Goal: Navigation & Orientation: Find specific page/section

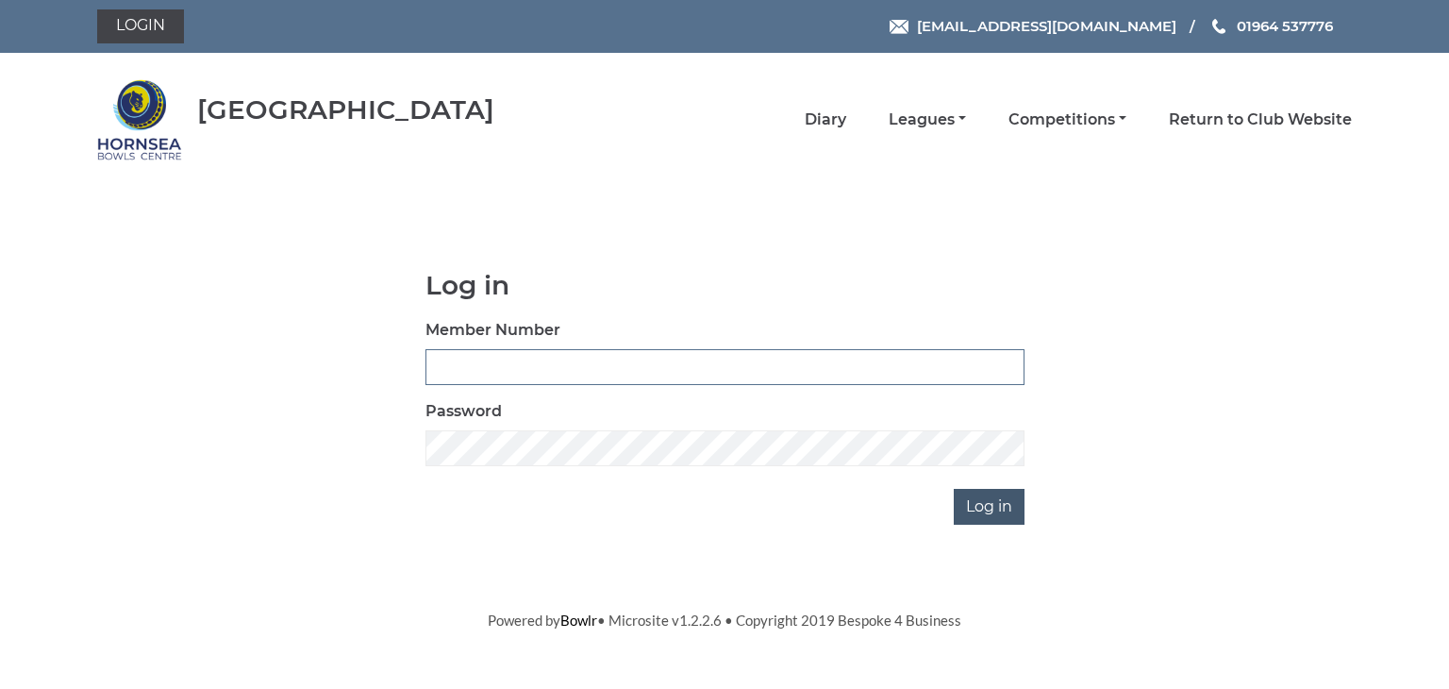
type input "0902"
click at [981, 499] on input "Log in" at bounding box center [989, 507] width 71 height 36
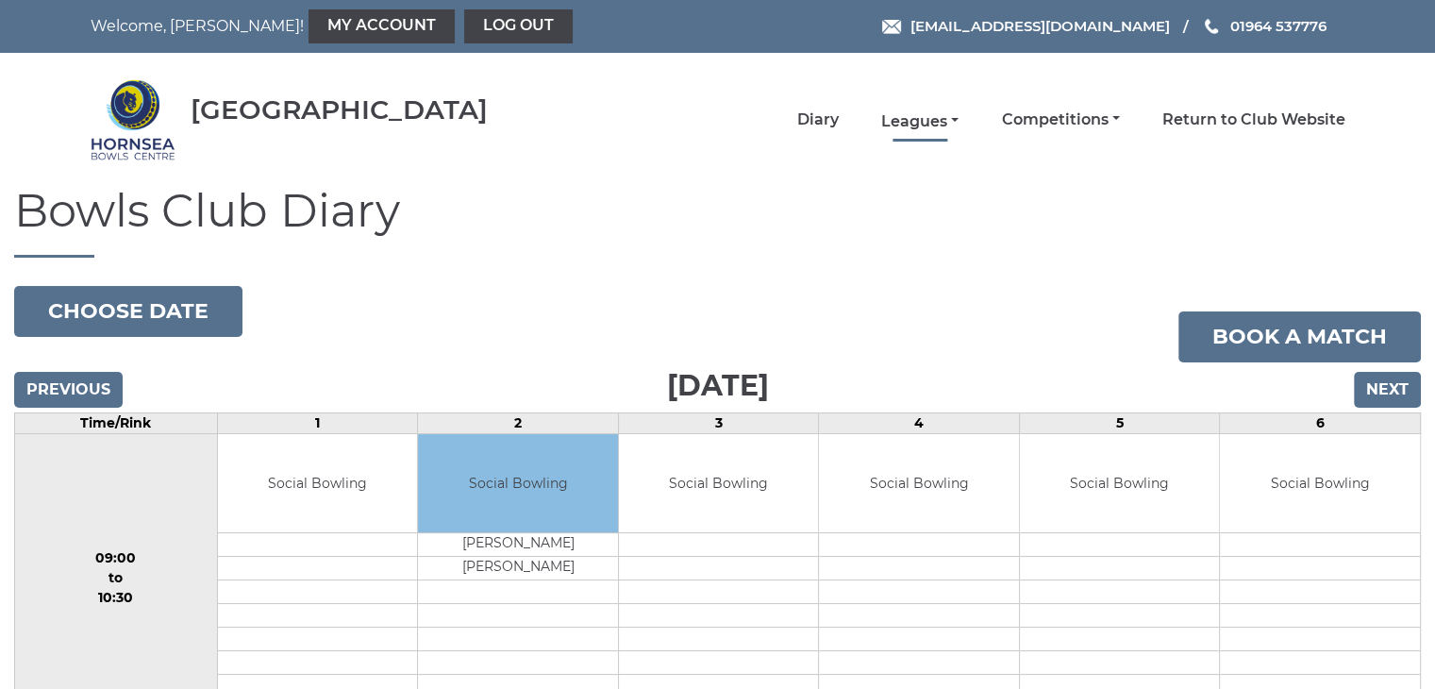
click at [915, 114] on link "Leagues" at bounding box center [919, 121] width 77 height 21
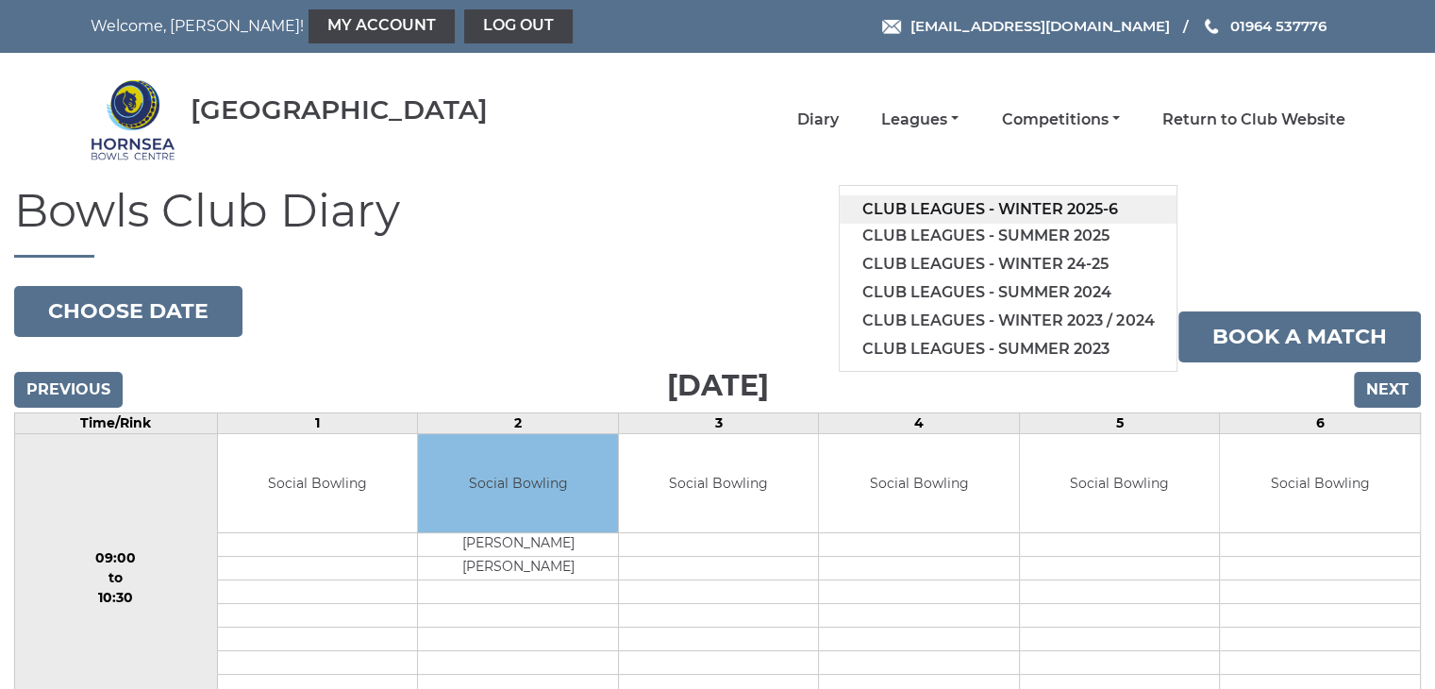
click at [1044, 202] on link "Club leagues - Winter 2025-6" at bounding box center [1007, 209] width 337 height 28
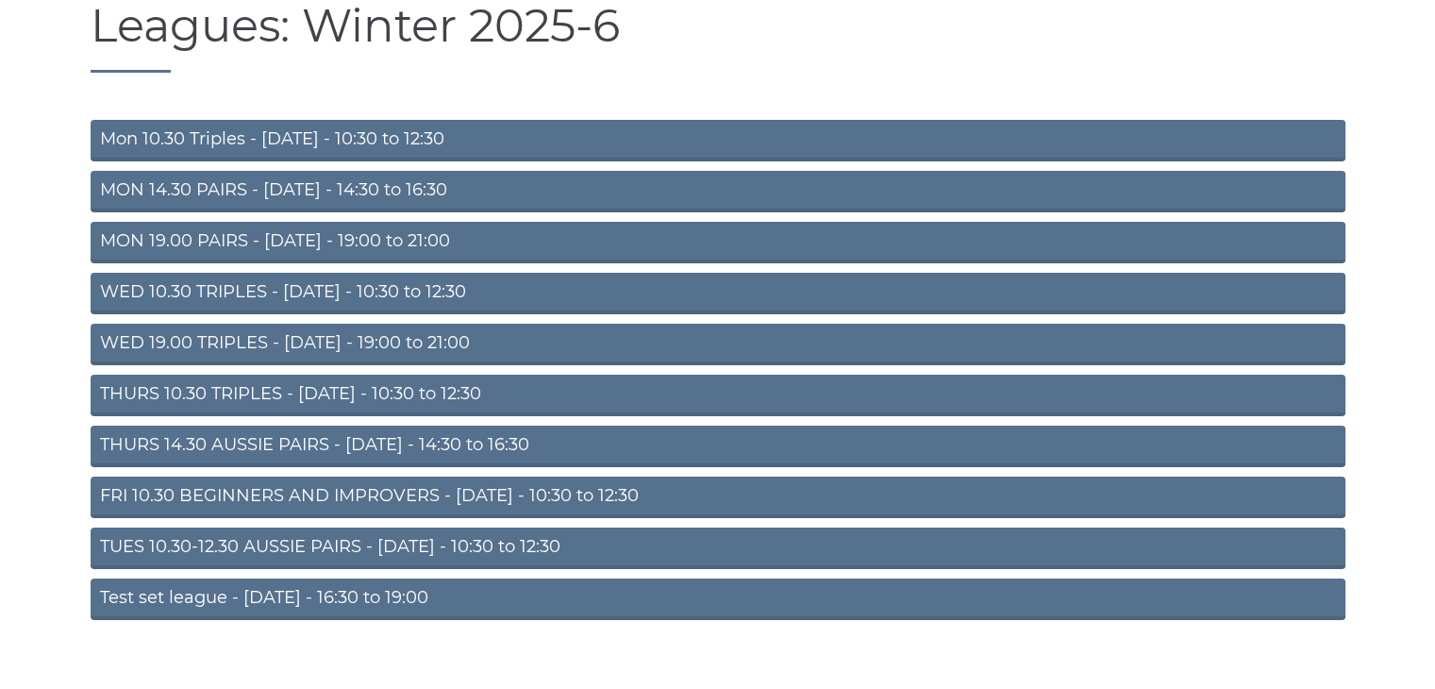
scroll to position [207, 0]
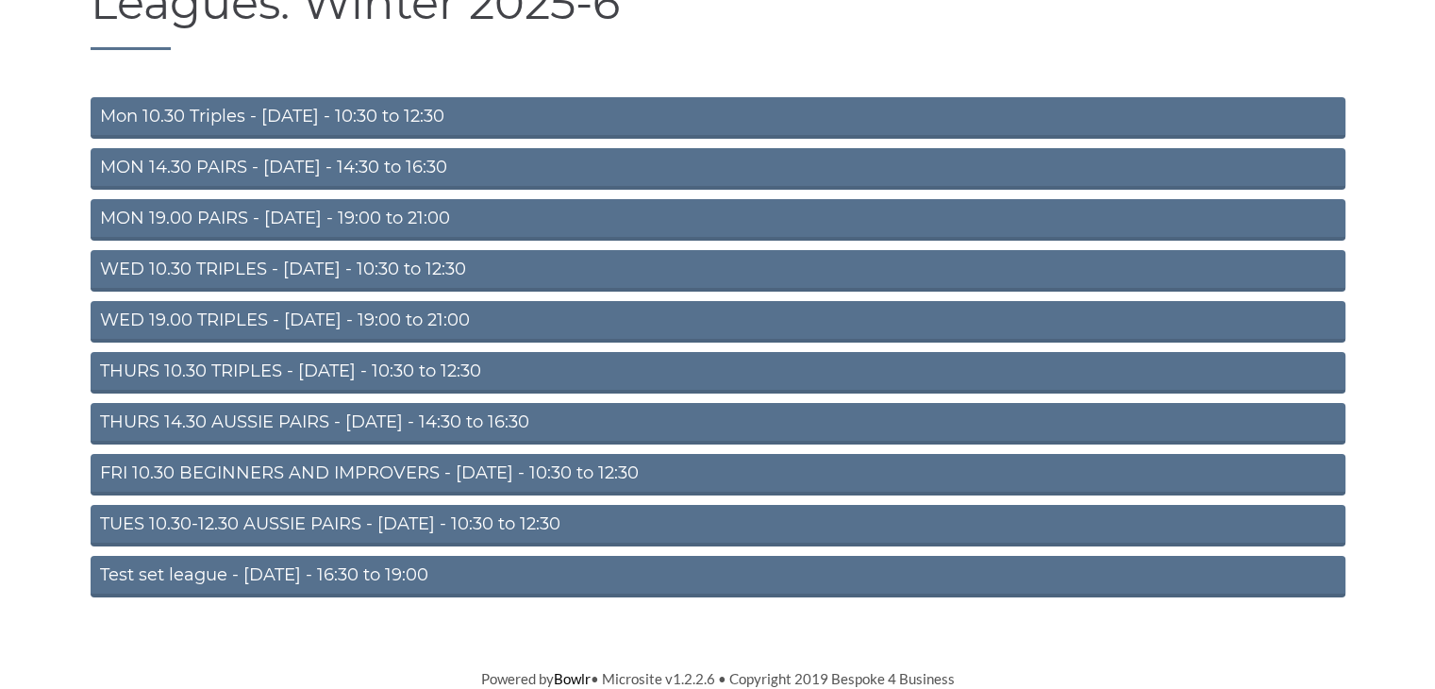
click at [389, 420] on link "THURS 14.30 AUSSIE PAIRS - Thursday - 14:30 to 16:30" at bounding box center [718, 423] width 1254 height 41
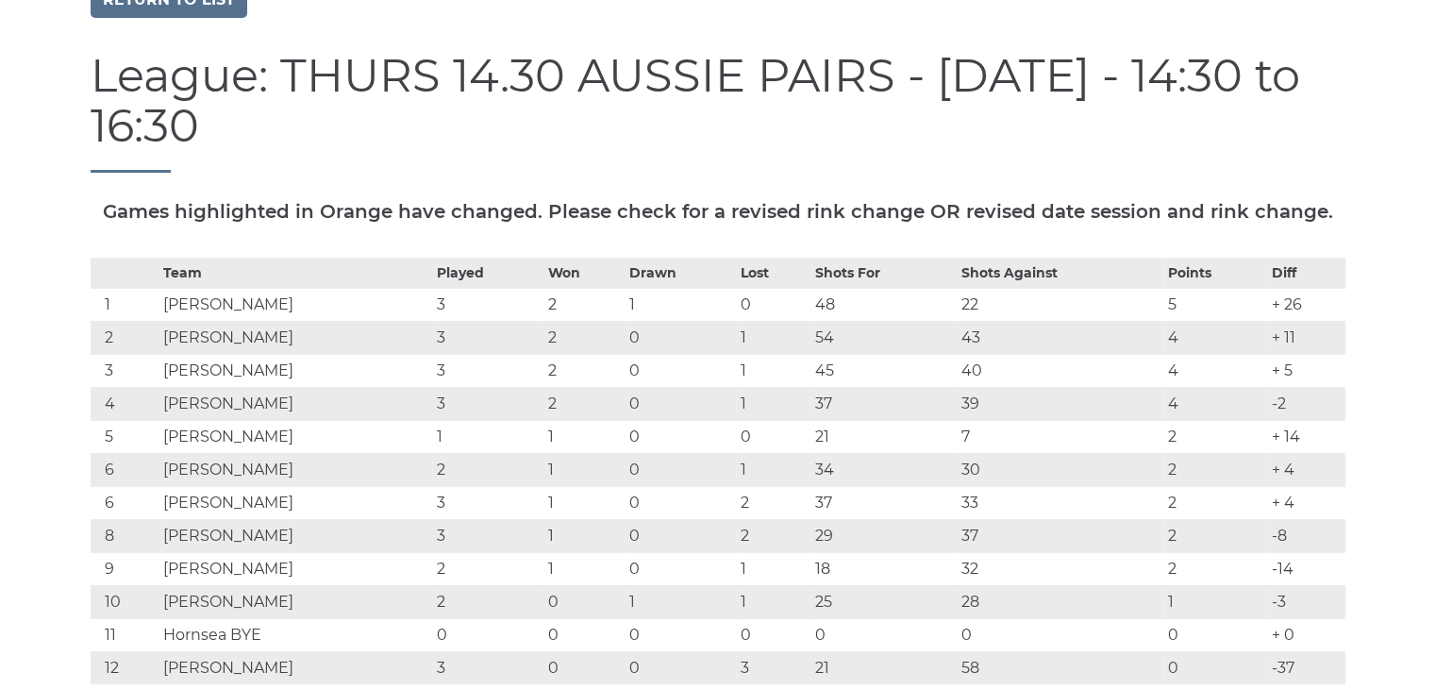
scroll to position [189, 0]
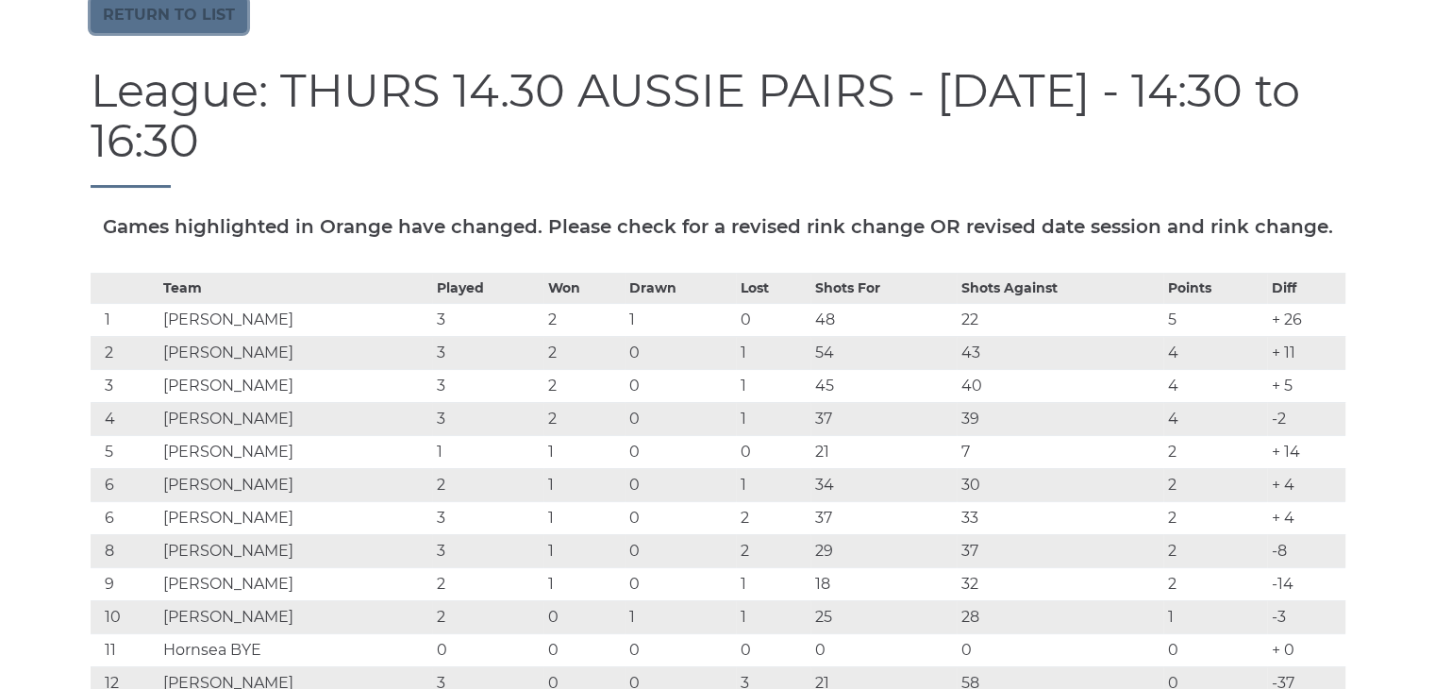
click at [192, 14] on link "Return to list" at bounding box center [169, 15] width 157 height 36
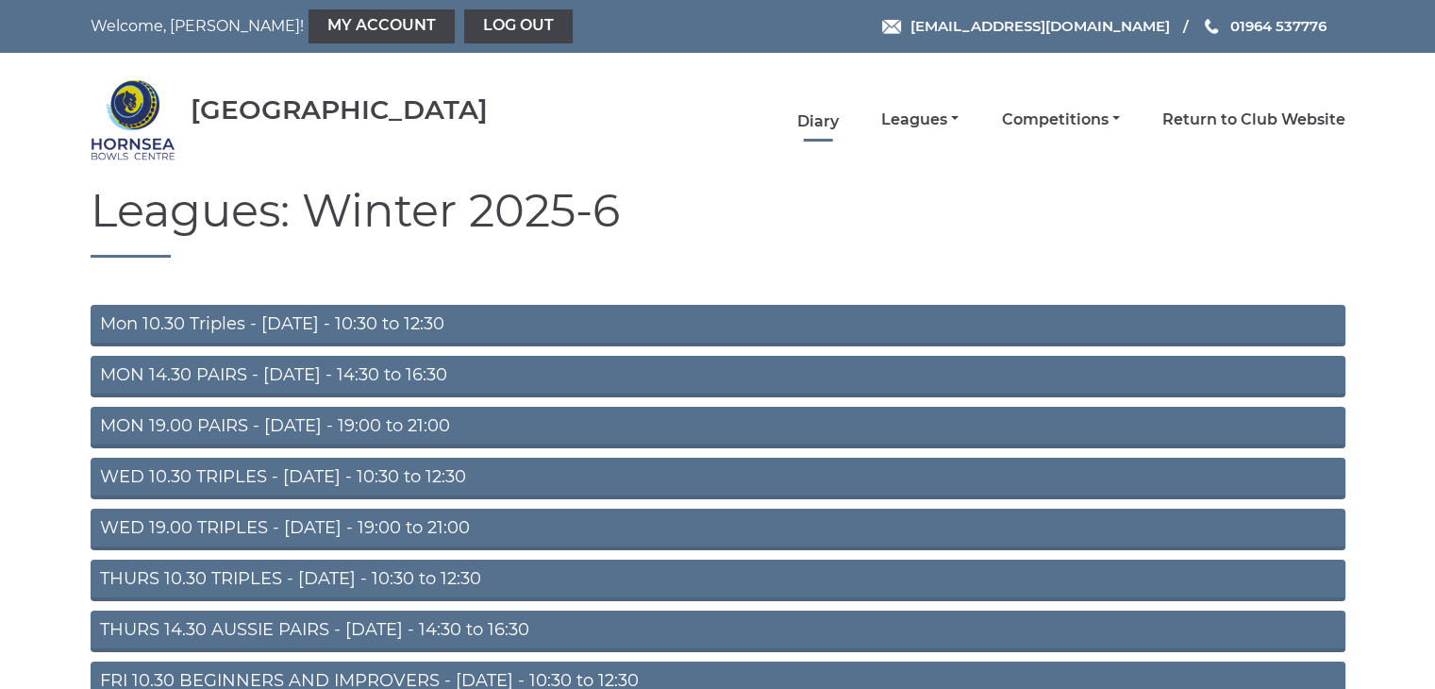
click at [816, 117] on link "Diary" at bounding box center [817, 121] width 41 height 21
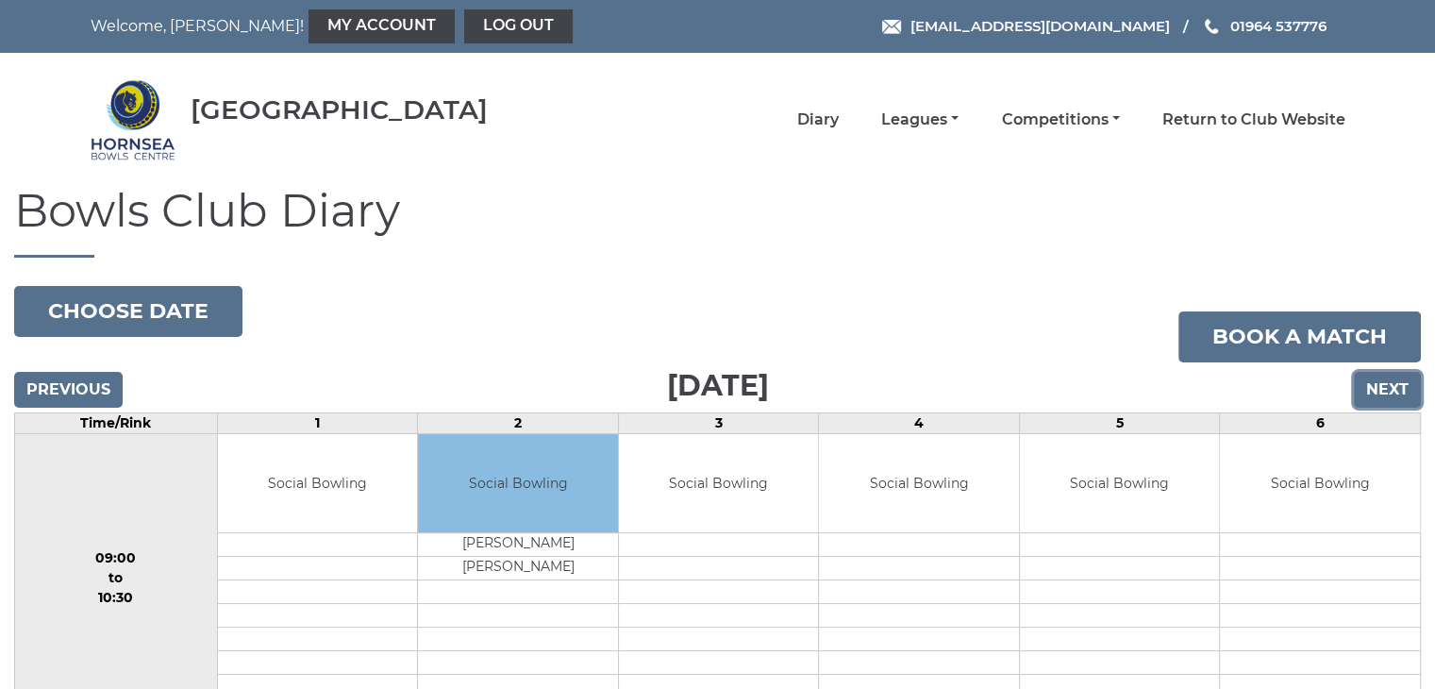
click at [1393, 384] on input "Next" at bounding box center [1386, 390] width 67 height 36
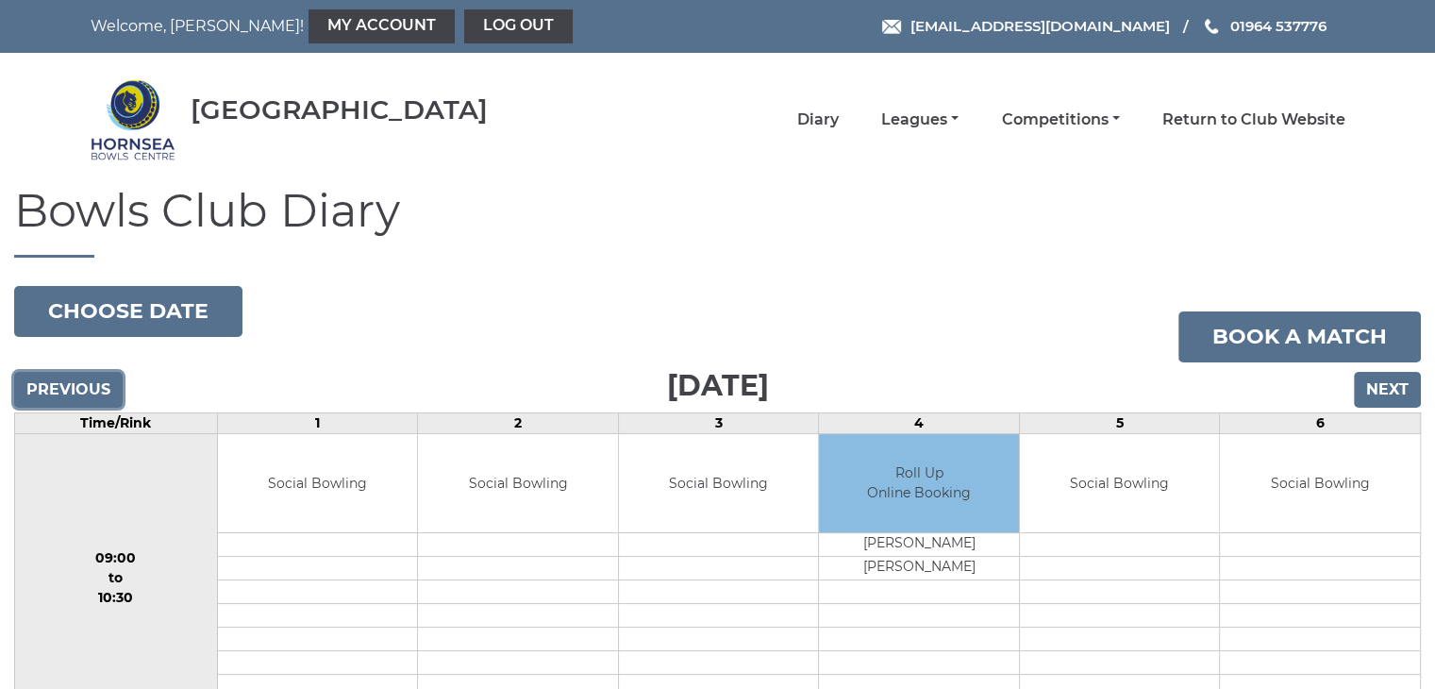
click at [60, 383] on input "Previous" at bounding box center [68, 390] width 108 height 36
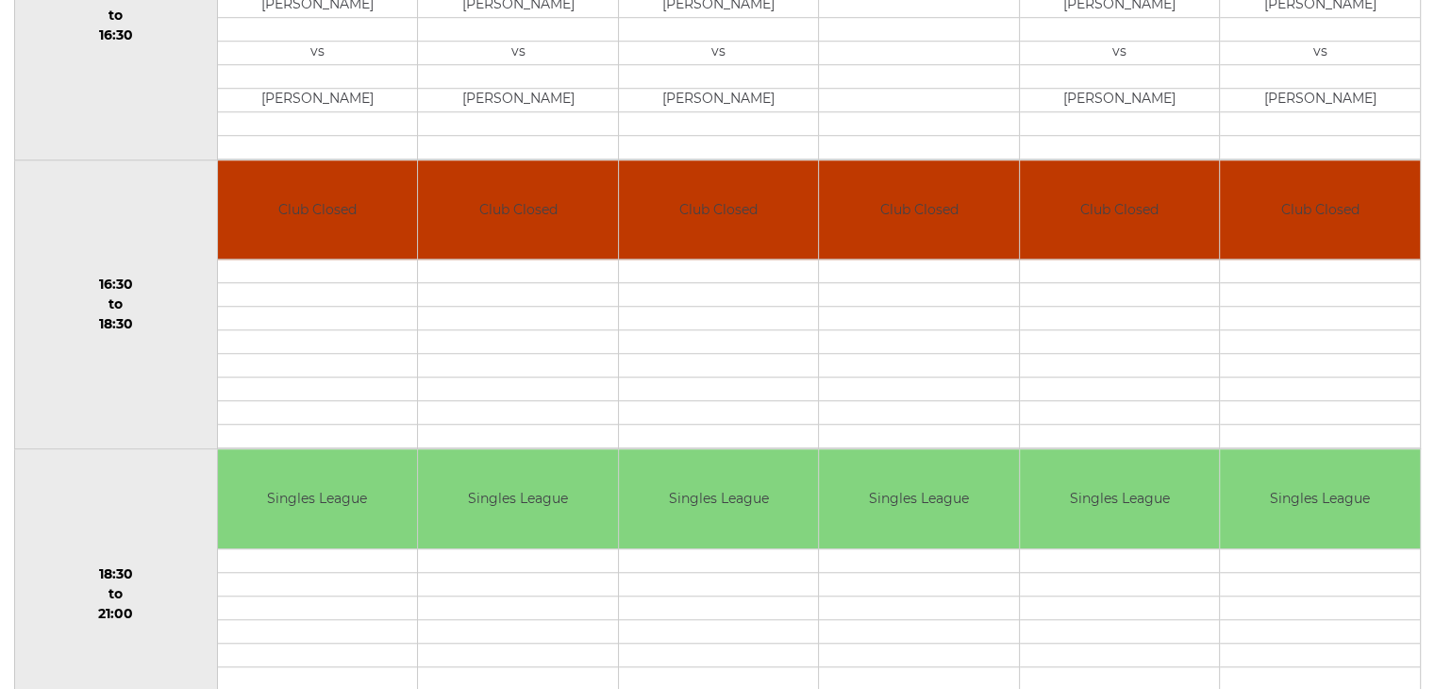
scroll to position [872, 0]
